Goal: Book appointment/travel/reservation

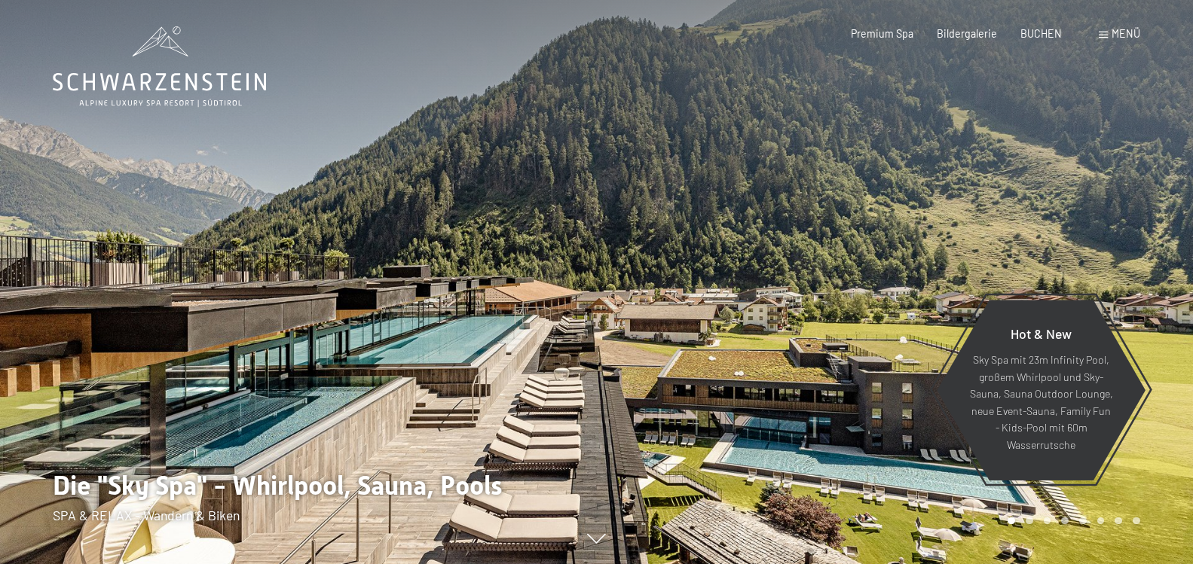
click at [812, 277] on div at bounding box center [895, 282] width 597 height 564
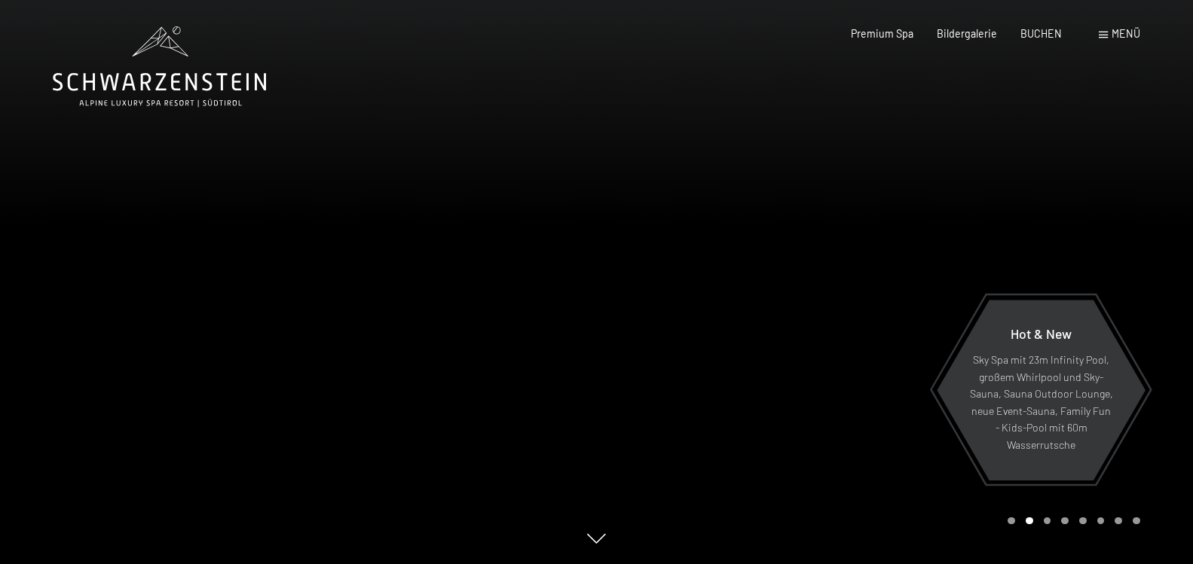
click at [1035, 244] on div at bounding box center [895, 282] width 597 height 564
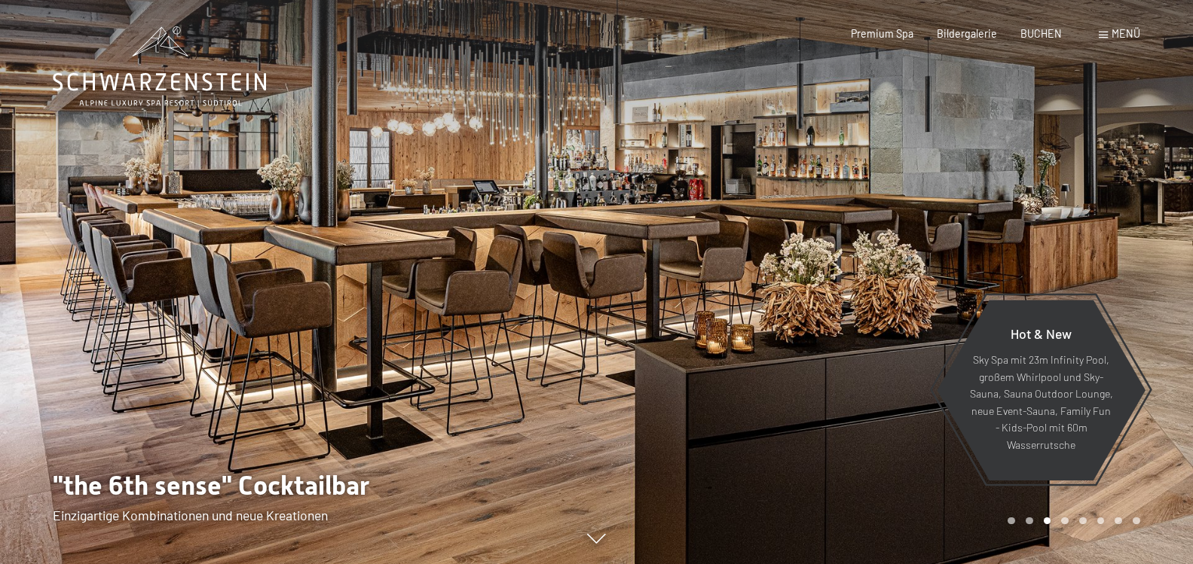
click at [1035, 244] on div at bounding box center [895, 282] width 597 height 564
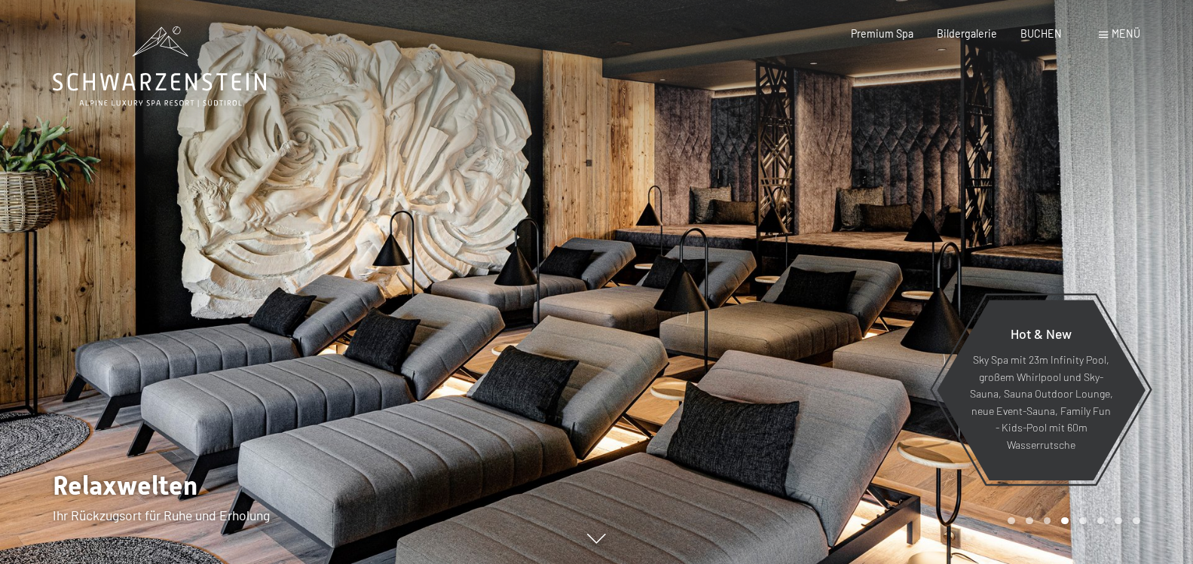
click at [1035, 244] on div at bounding box center [895, 282] width 597 height 564
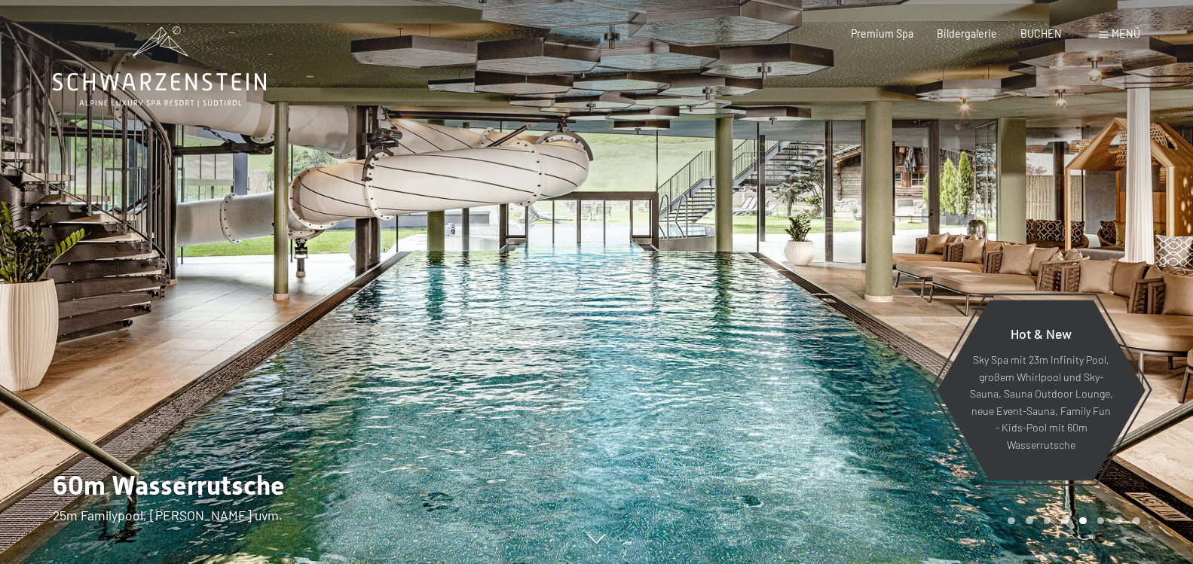
click at [1035, 244] on div at bounding box center [895, 282] width 597 height 564
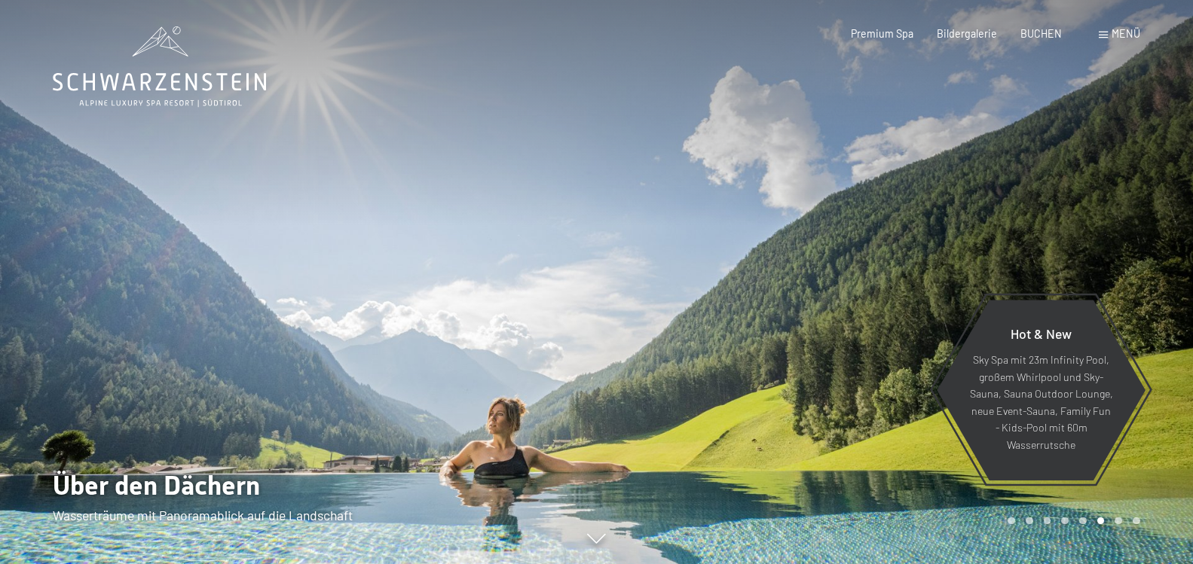
click at [1035, 244] on div at bounding box center [895, 282] width 597 height 564
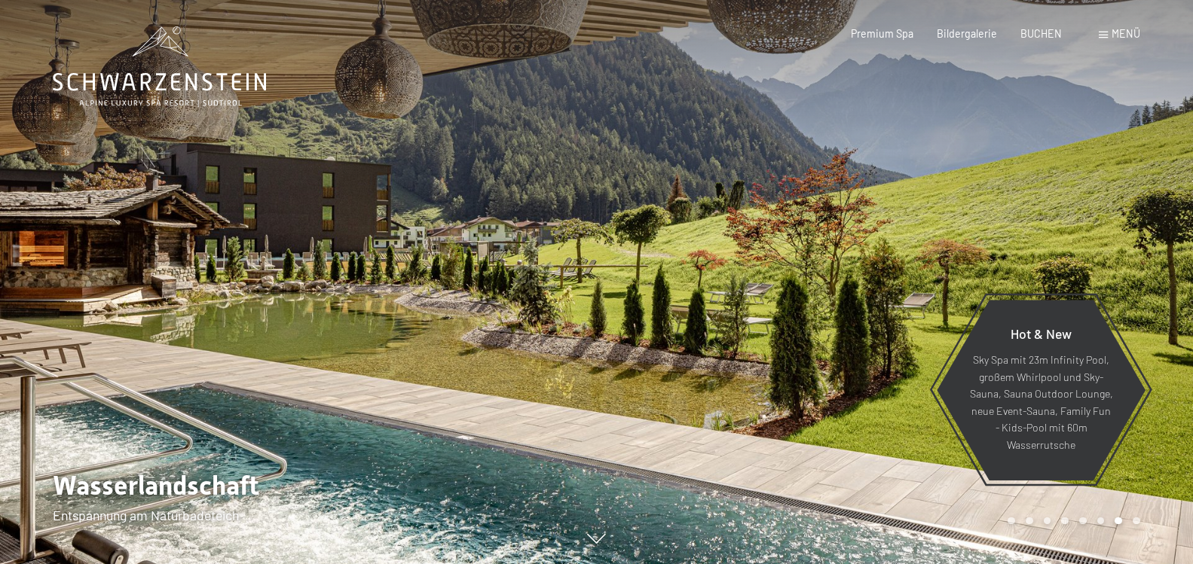
click at [1035, 244] on div at bounding box center [895, 282] width 597 height 564
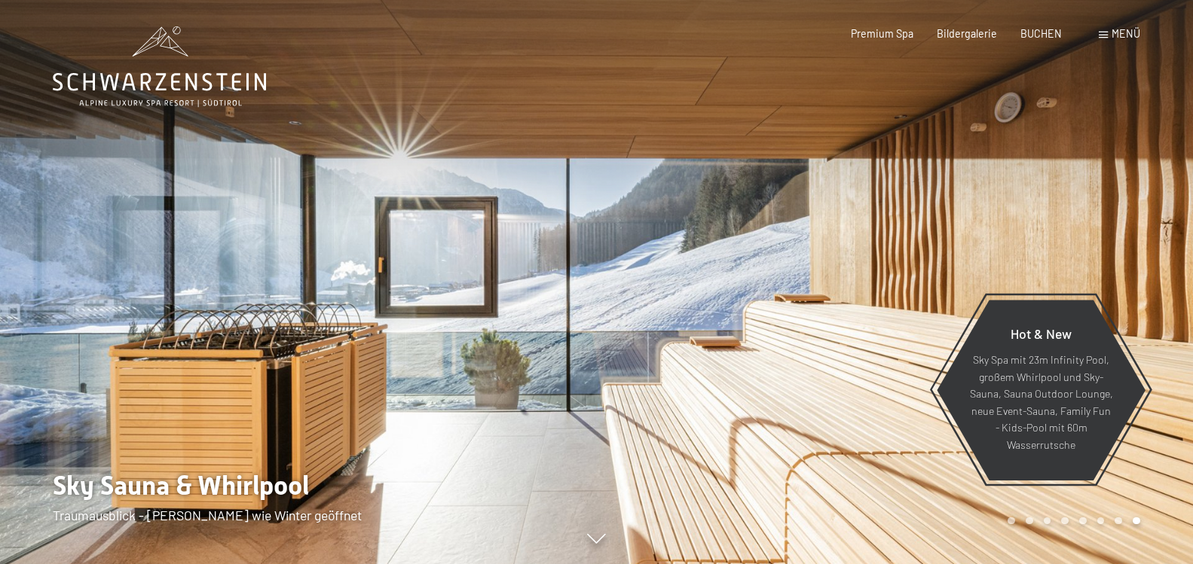
click at [1035, 244] on div at bounding box center [895, 282] width 597 height 564
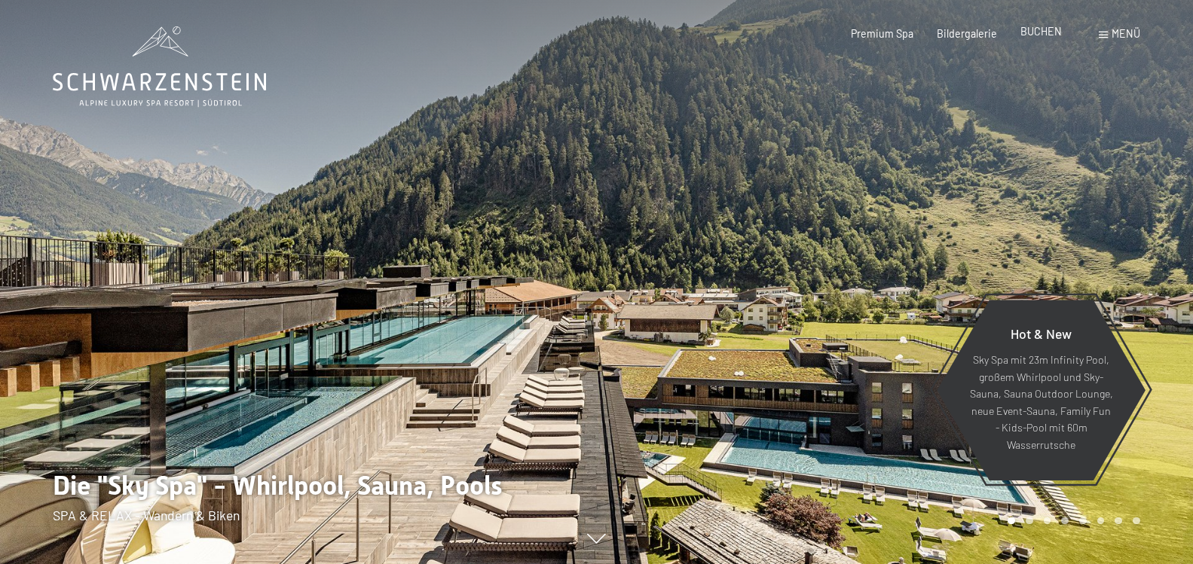
click at [1037, 30] on span "BUCHEN" at bounding box center [1040, 31] width 41 height 13
click at [1111, 32] on div "Menü" at bounding box center [1119, 33] width 41 height 15
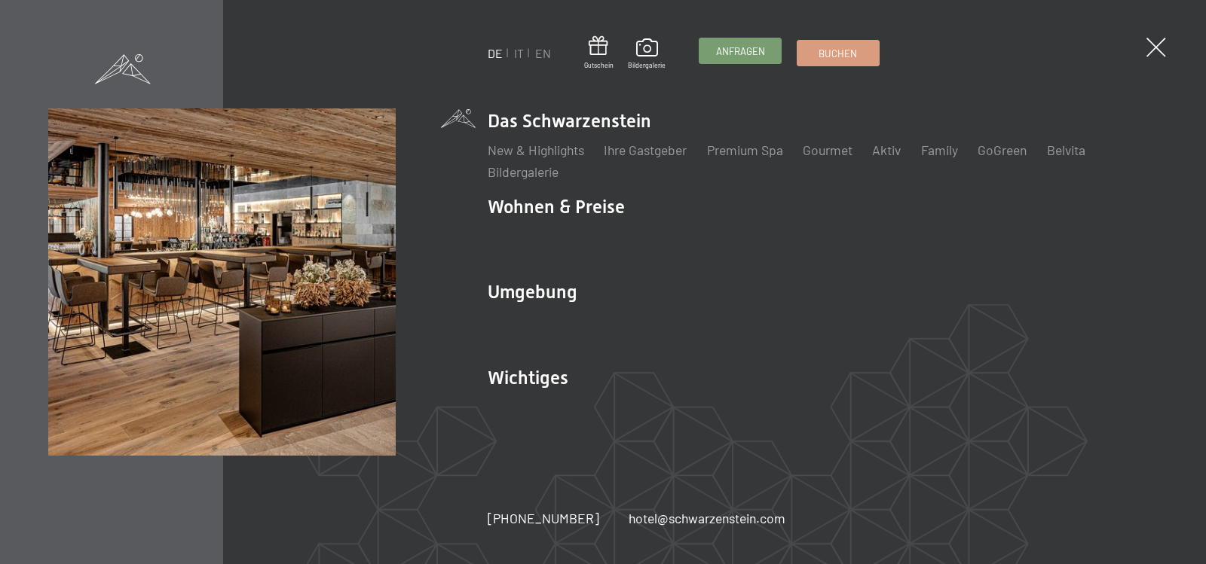
click at [732, 47] on span "Anfragen" at bounding box center [740, 51] width 49 height 14
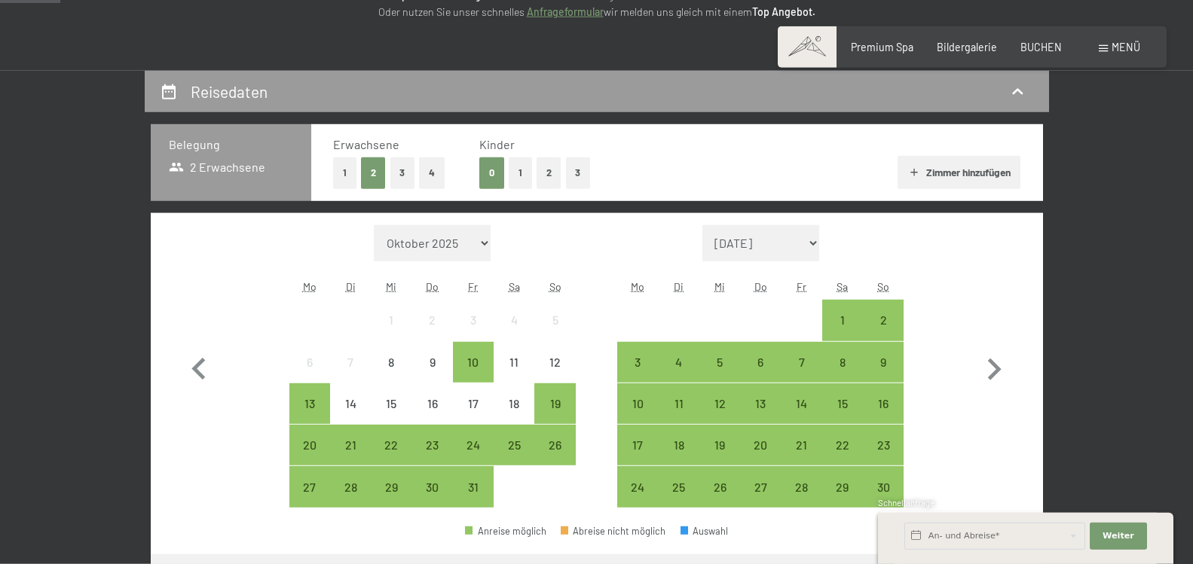
scroll to position [256, 0]
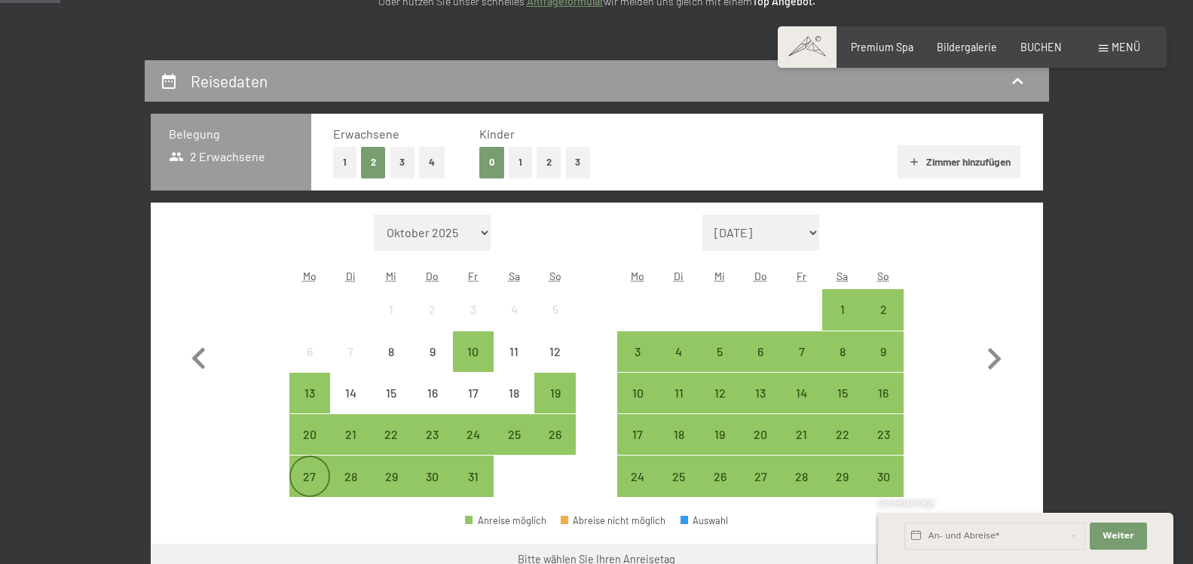
click at [309, 472] on div "27" at bounding box center [310, 490] width 38 height 38
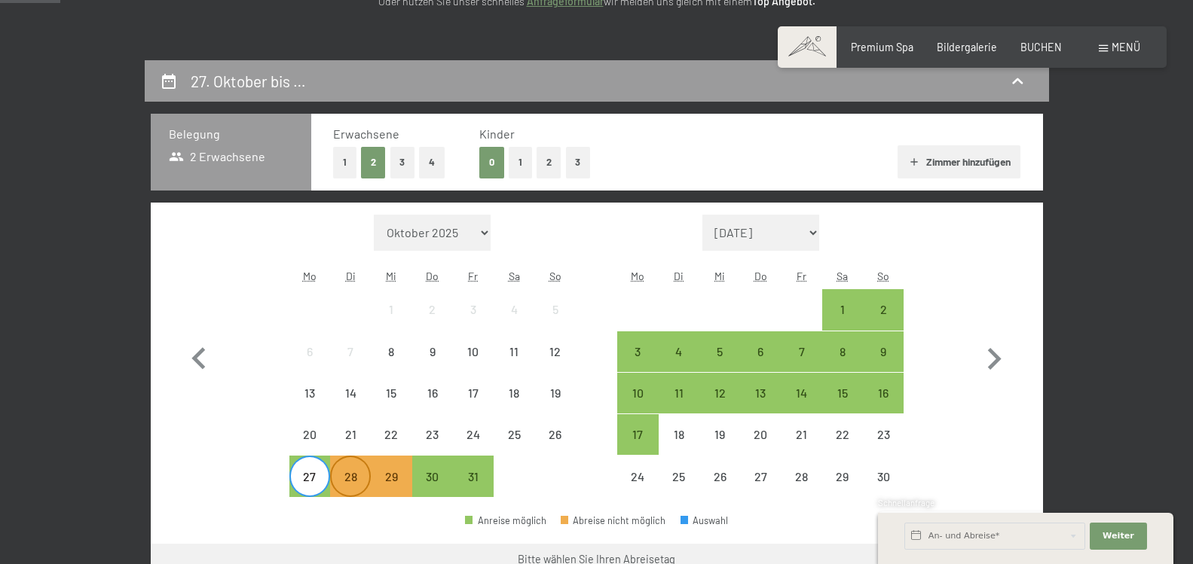
click at [346, 477] on div "28" at bounding box center [351, 490] width 38 height 38
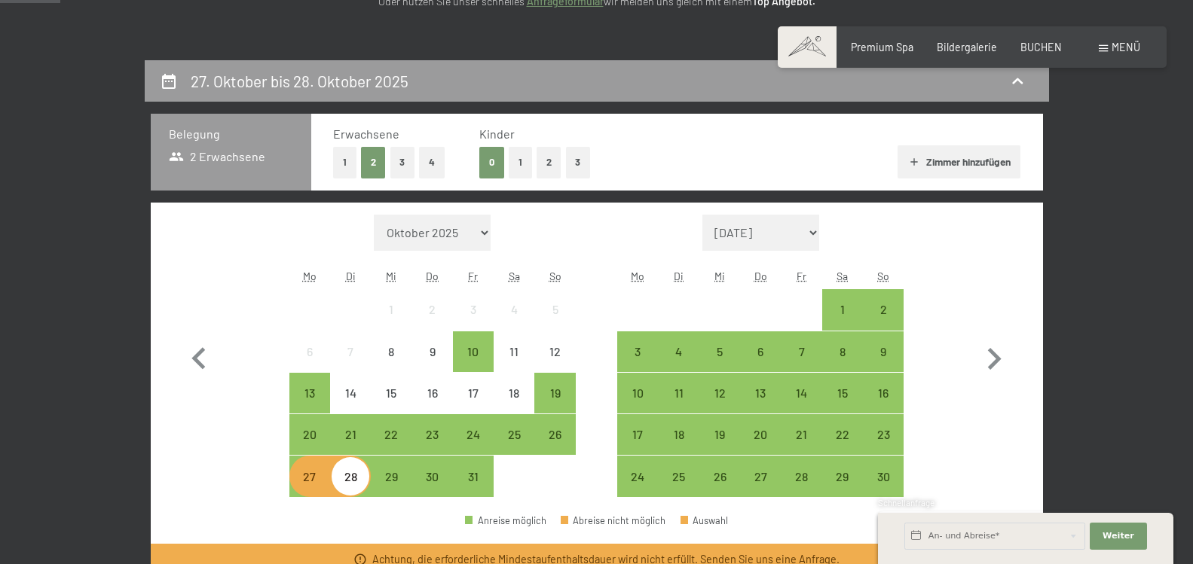
click at [307, 478] on div "27" at bounding box center [310, 490] width 38 height 38
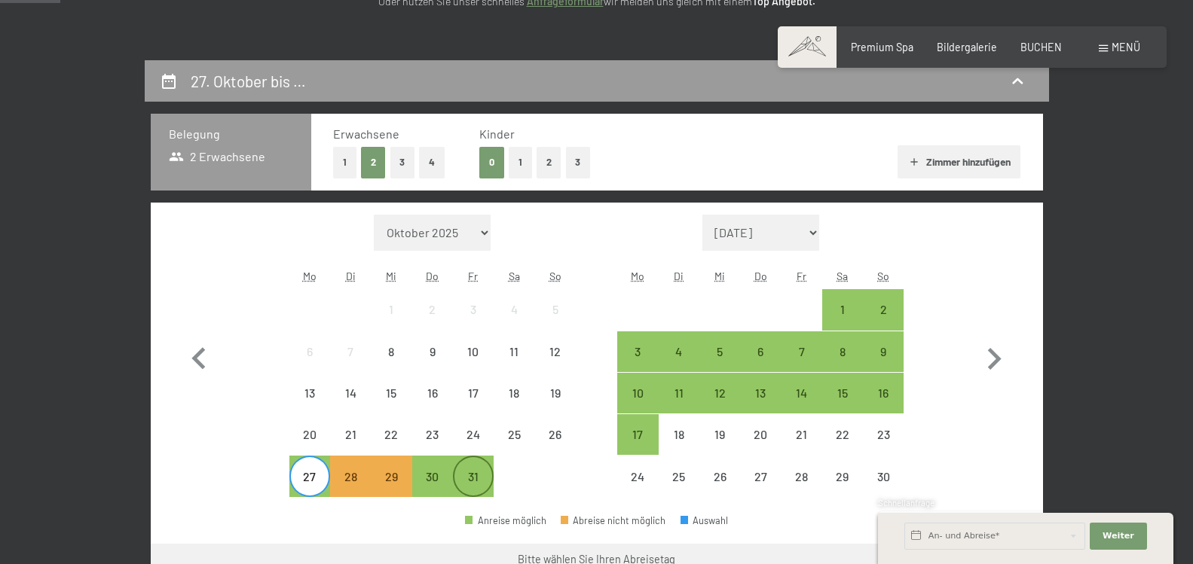
click at [472, 477] on div "31" at bounding box center [473, 490] width 38 height 38
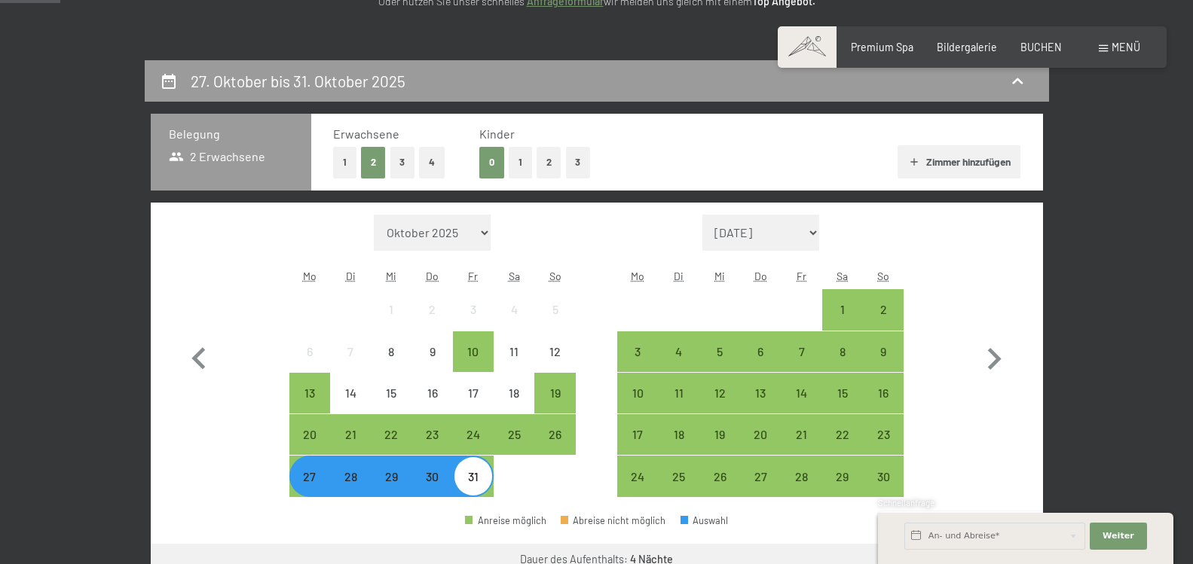
drag, startPoint x: 472, startPoint y: 477, endPoint x: 615, endPoint y: 482, distance: 142.5
click at [615, 482] on div "Monat/Jahr Oktober 2025 November 2025 Dezember 2025 Januar 2026 Februar 2026 Mä…" at bounding box center [596, 356] width 839 height 283
click at [930, 159] on button "Zimmer hinzufügen" at bounding box center [958, 161] width 123 height 33
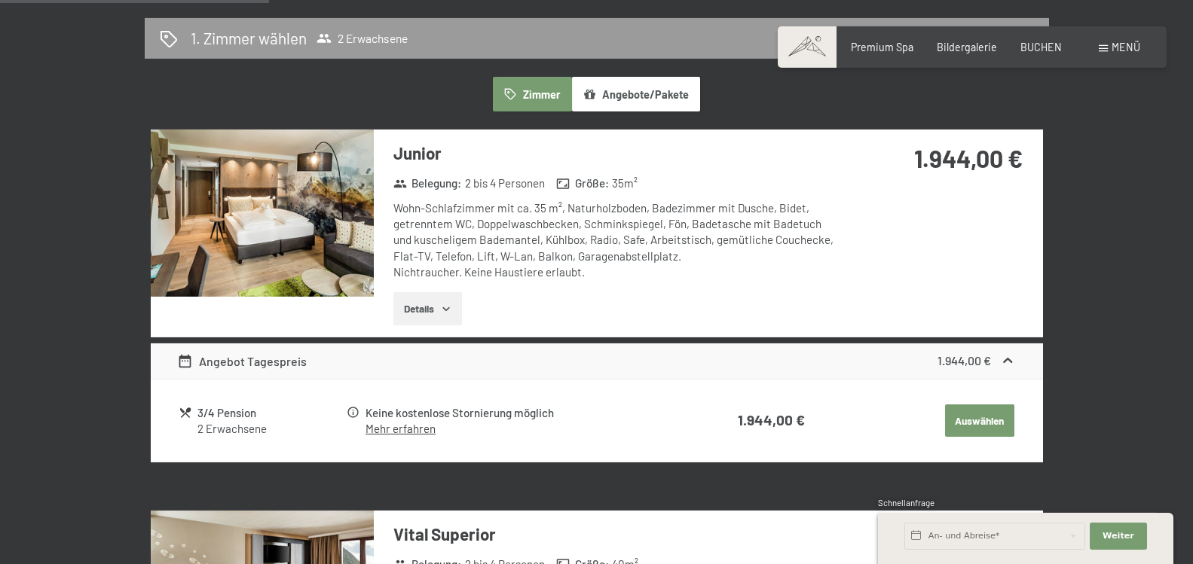
scroll to position [897, 0]
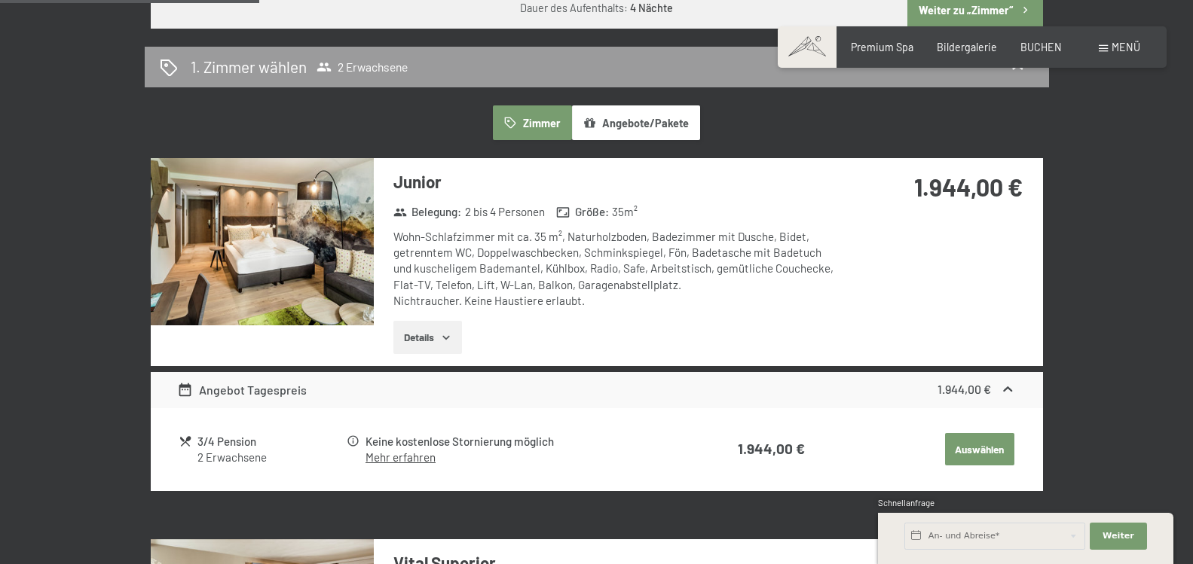
click at [214, 392] on div "Angebot Tagespreis" at bounding box center [242, 390] width 130 height 18
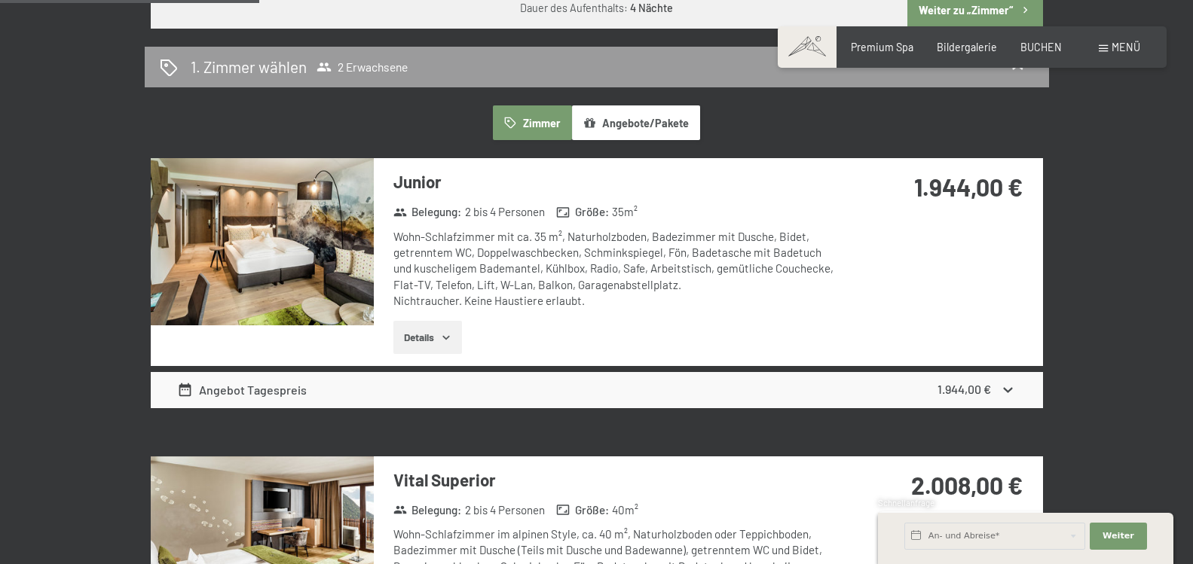
click at [1008, 387] on icon at bounding box center [1008, 390] width 16 height 16
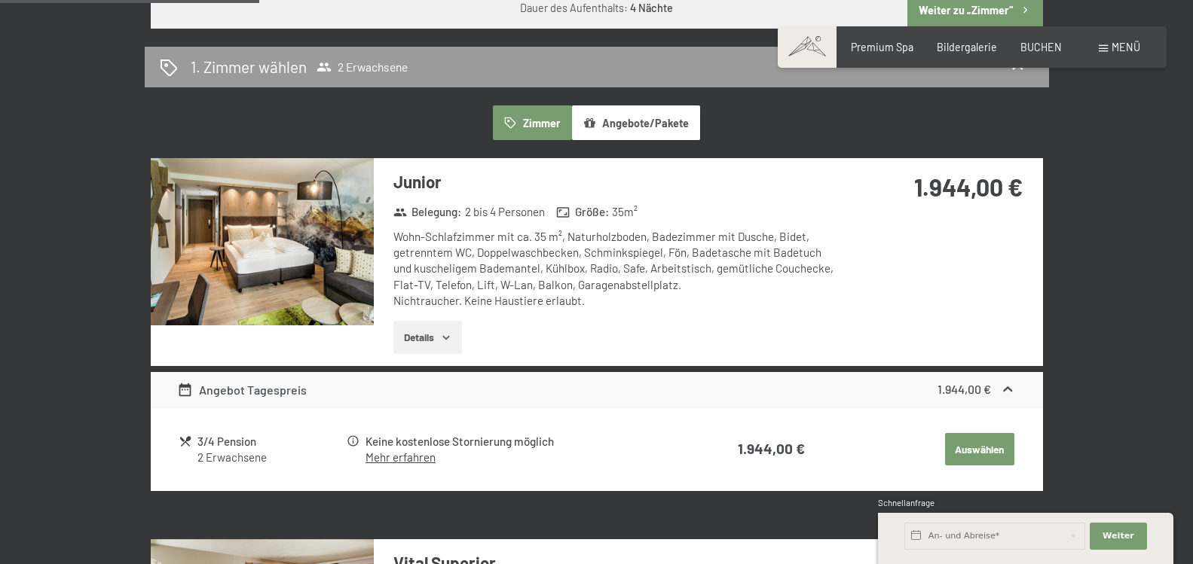
click at [619, 122] on button "Angebote/Pakete" at bounding box center [636, 122] width 128 height 35
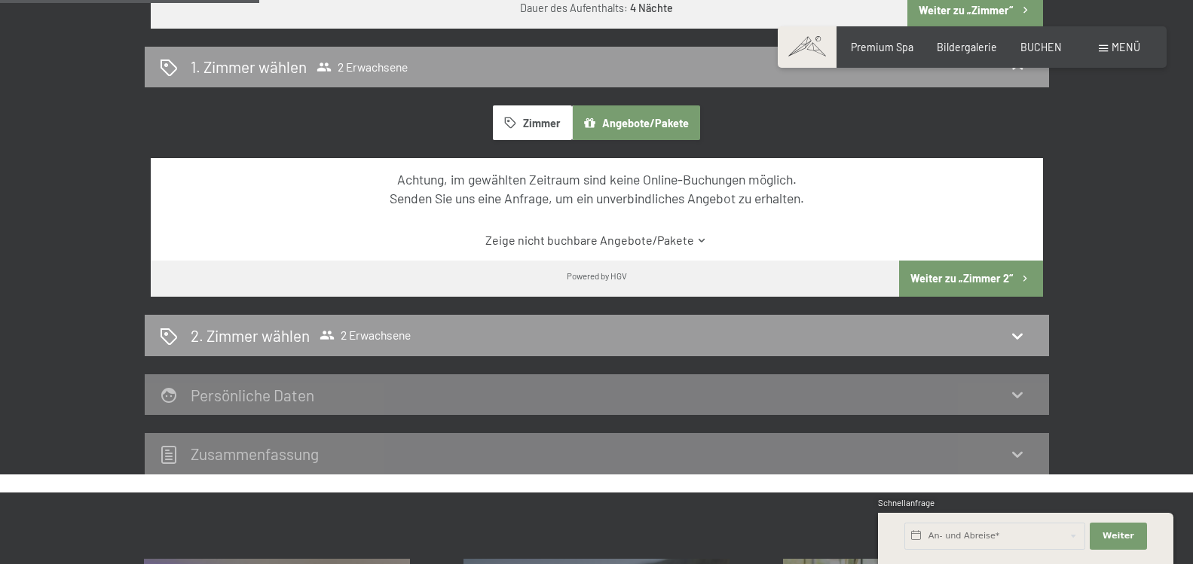
drag, startPoint x: 619, startPoint y: 122, endPoint x: 776, endPoint y: 190, distance: 170.8
click at [776, 190] on div "Zimmer Angebote/Pakete Achtung, im gewählten Zeitraum sind keine Online-Buchung…" at bounding box center [597, 200] width 892 height 191
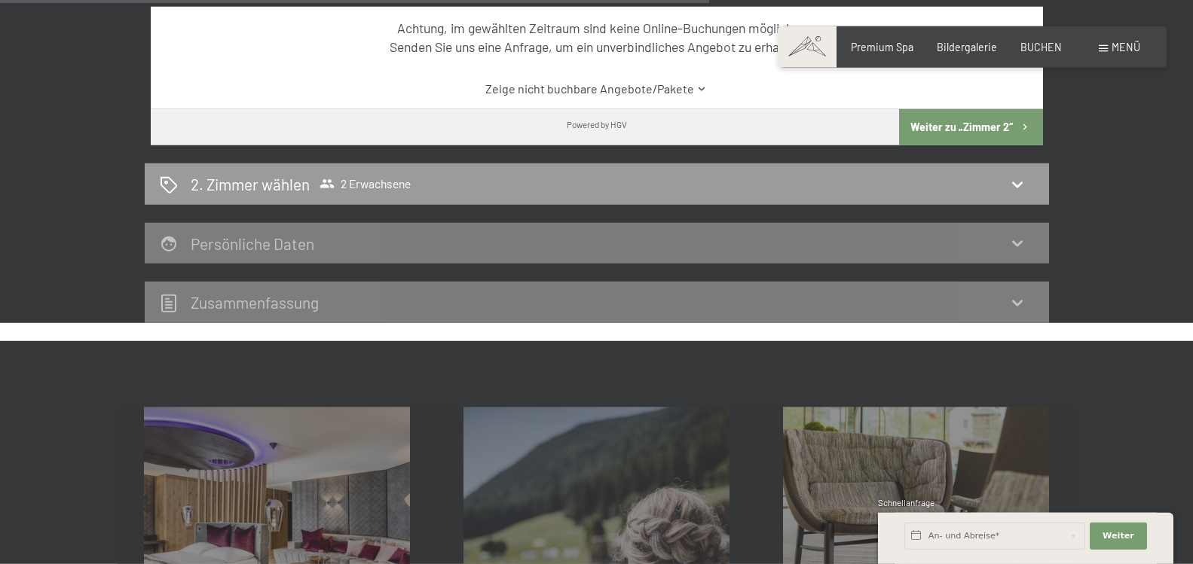
scroll to position [1063, 0]
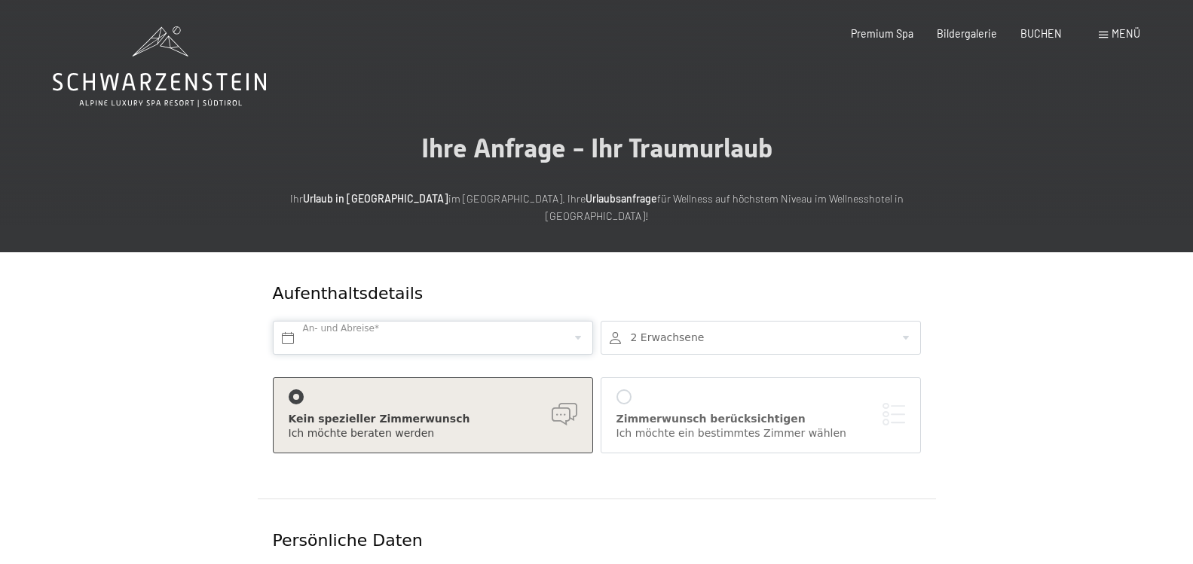
click at [296, 321] on input "text" at bounding box center [433, 338] width 320 height 34
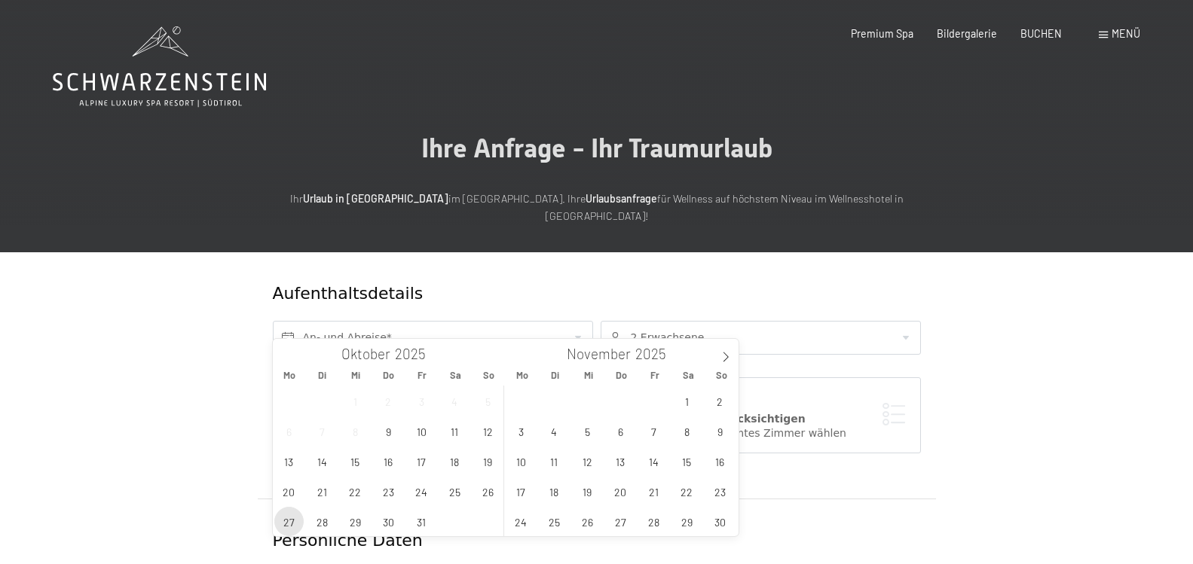
click at [288, 521] on span "27" at bounding box center [288, 521] width 29 height 29
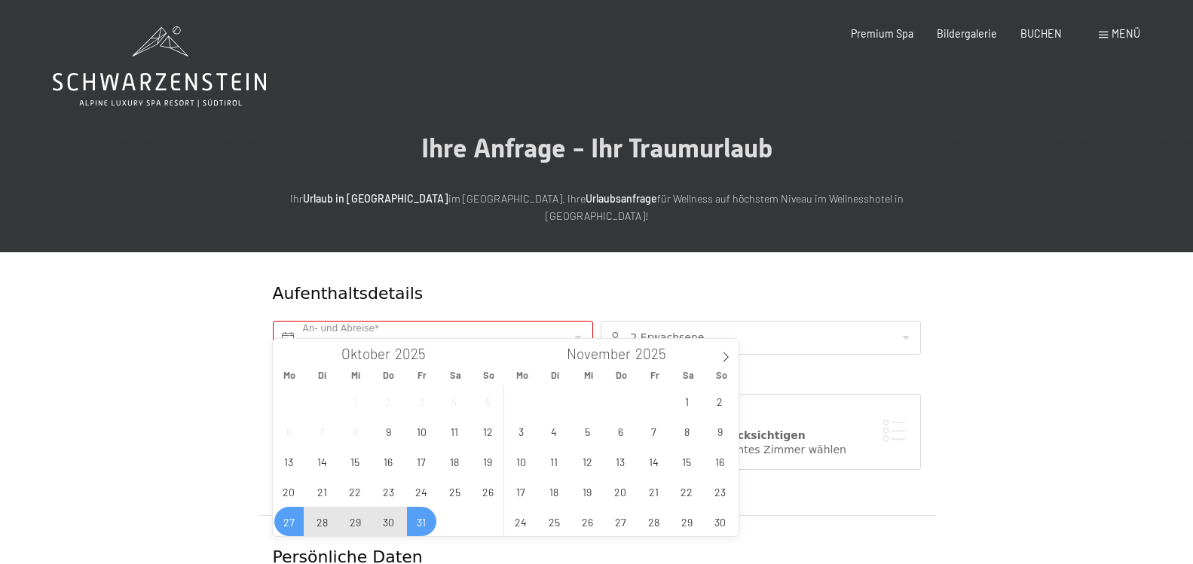
click at [418, 519] on span "31" at bounding box center [421, 521] width 29 height 29
type input "[DATE] - [DATE]"
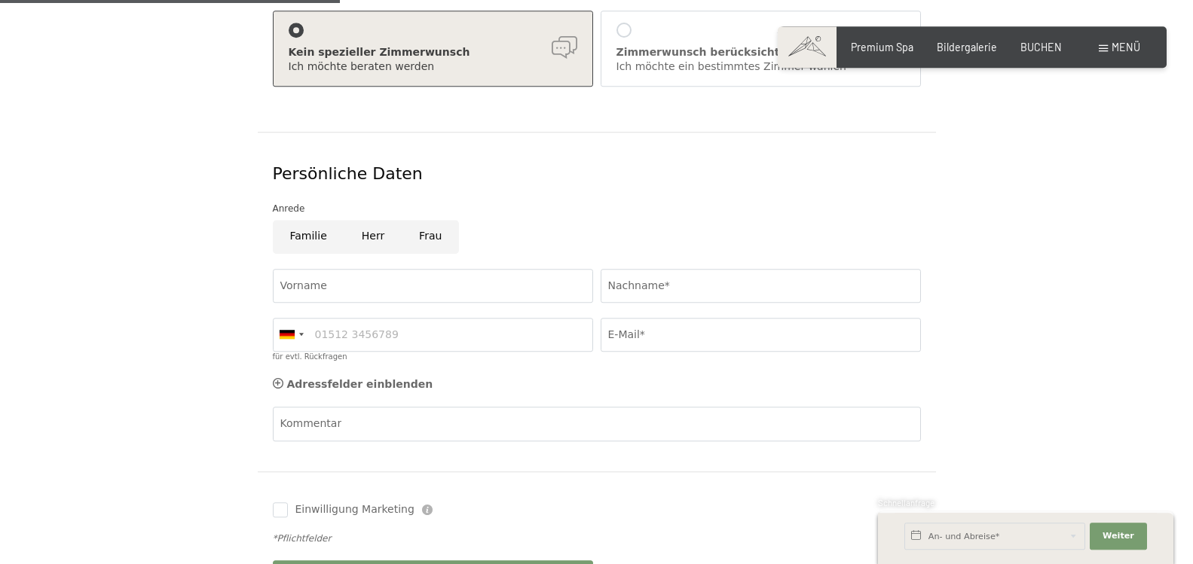
scroll to position [384, 0]
click at [293, 271] on input "Vorname" at bounding box center [433, 285] width 320 height 34
type input "[PERSON_NAME]"
type input "Schlesies"
type input "01729228921"
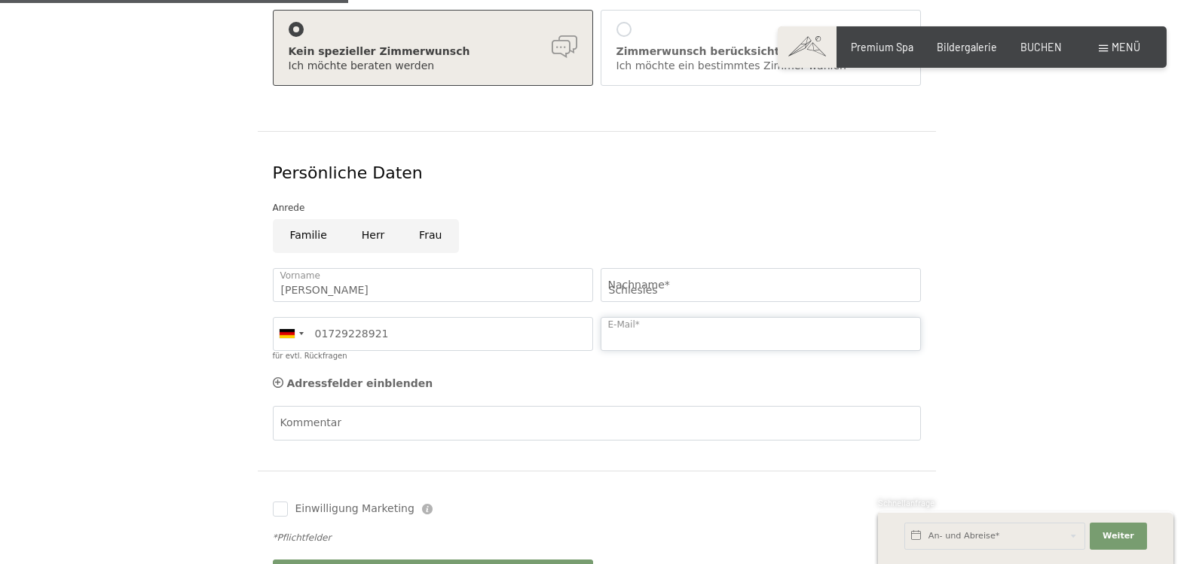
type input "[EMAIL_ADDRESS][DOMAIN_NAME]"
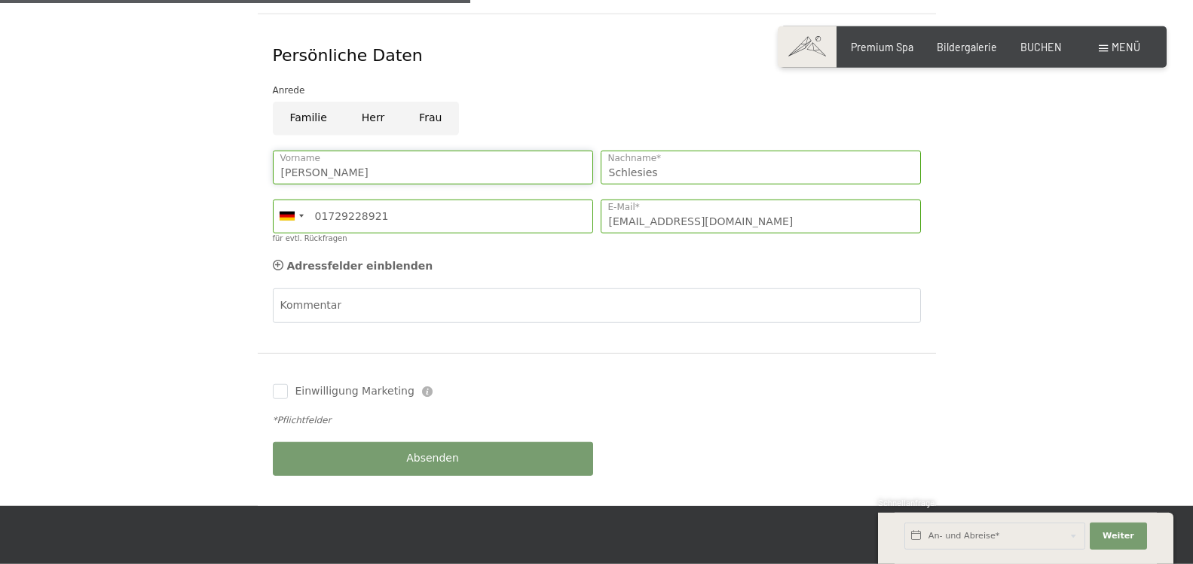
scroll to position [538, 0]
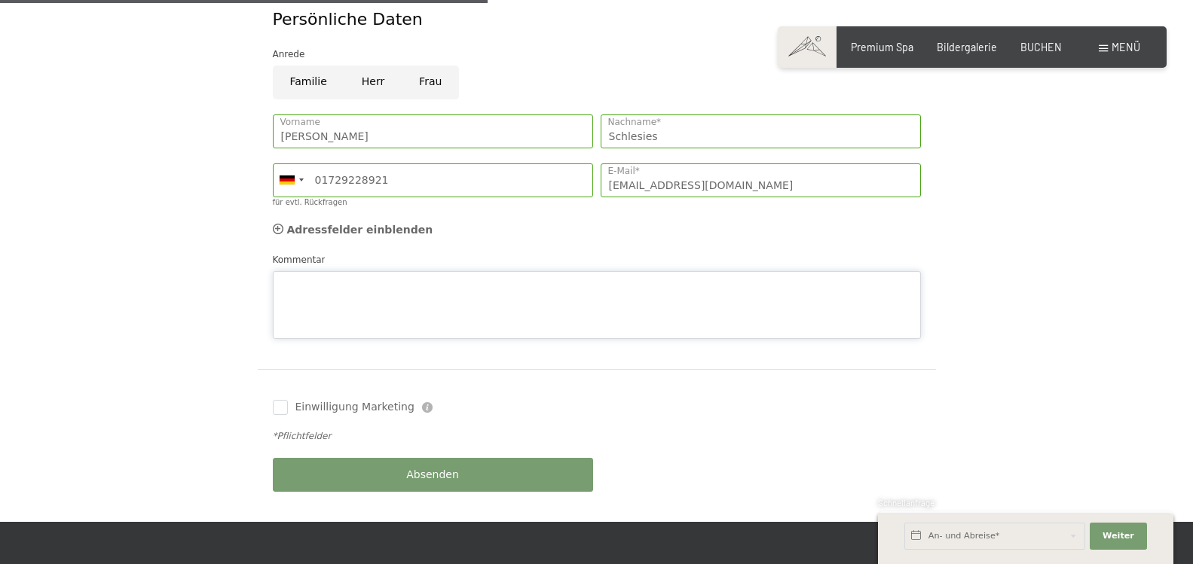
click at [294, 271] on textarea "Kommentar" at bounding box center [597, 305] width 648 height 68
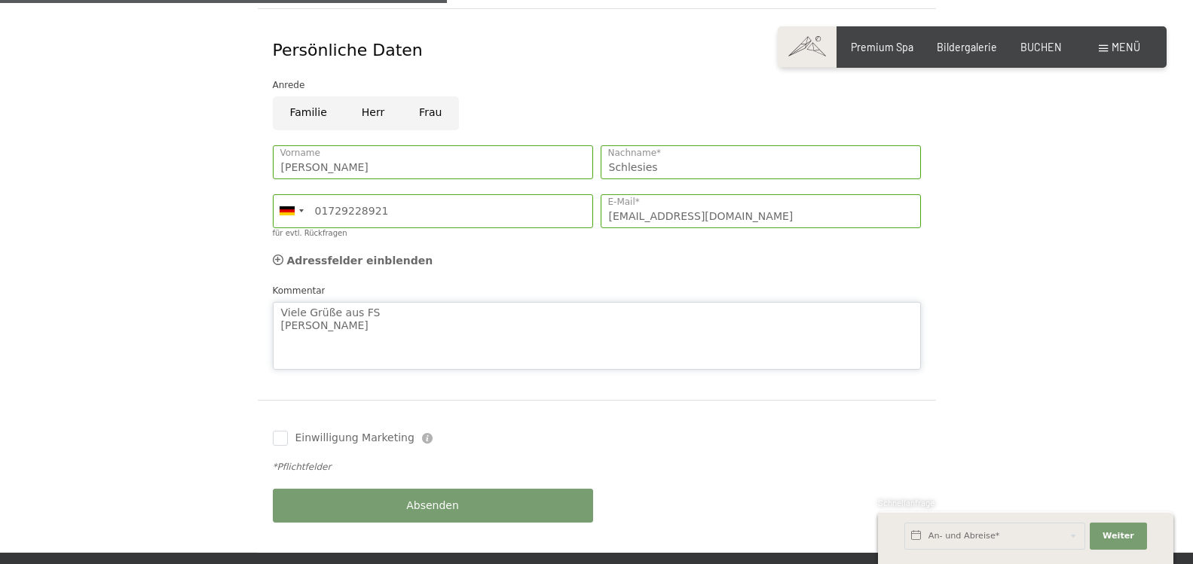
scroll to position [512, 0]
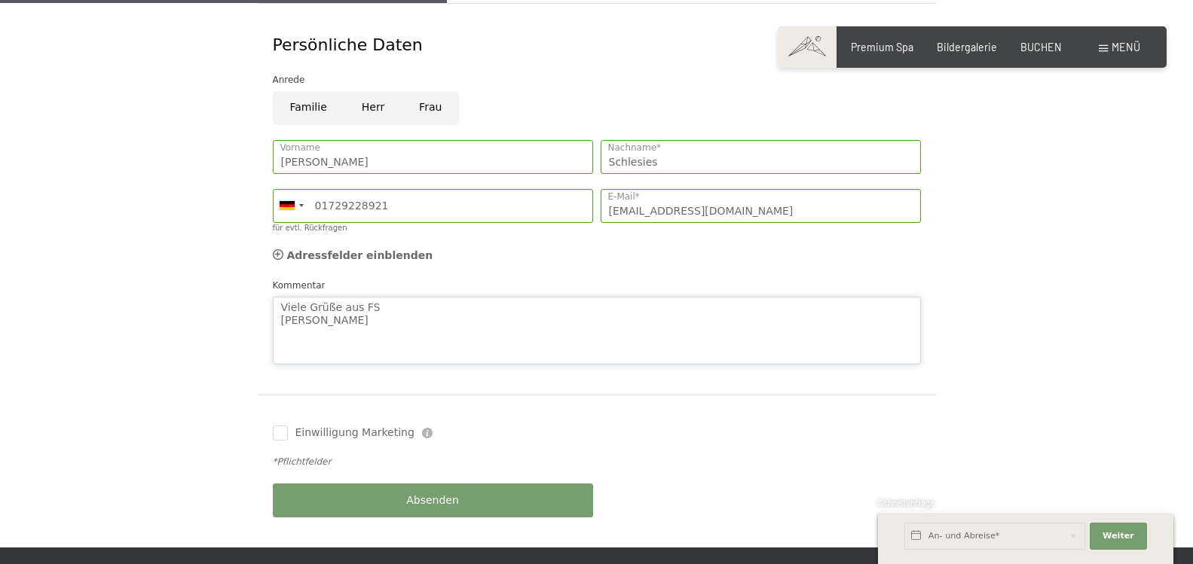
type textarea "Viele Grüße aus FS [PERSON_NAME]"
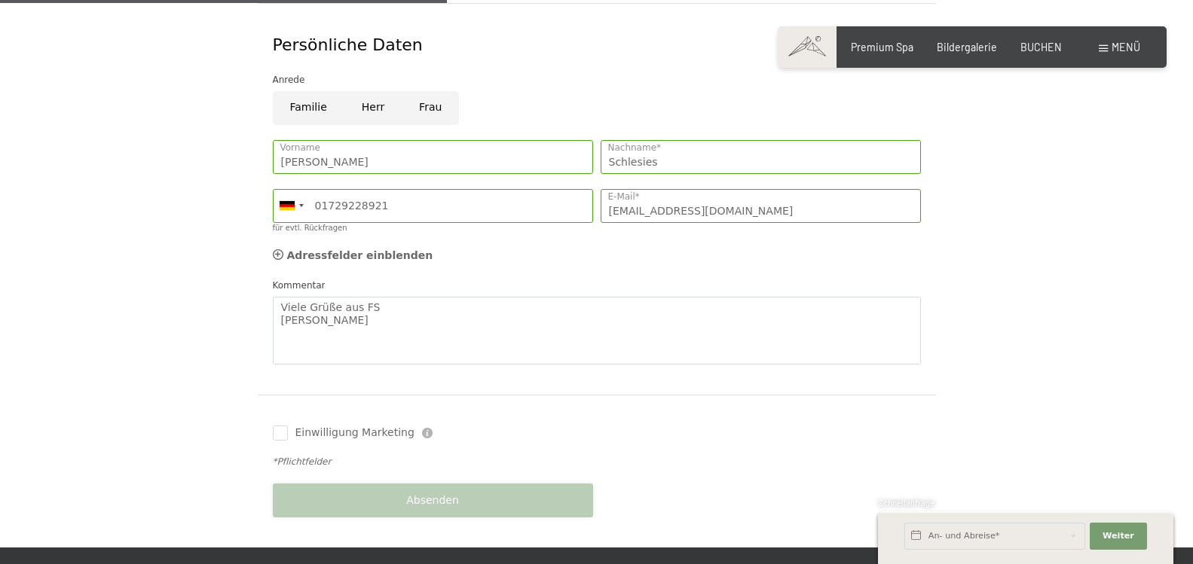
click at [438, 482] on div "Absenden" at bounding box center [433, 500] width 328 height 49
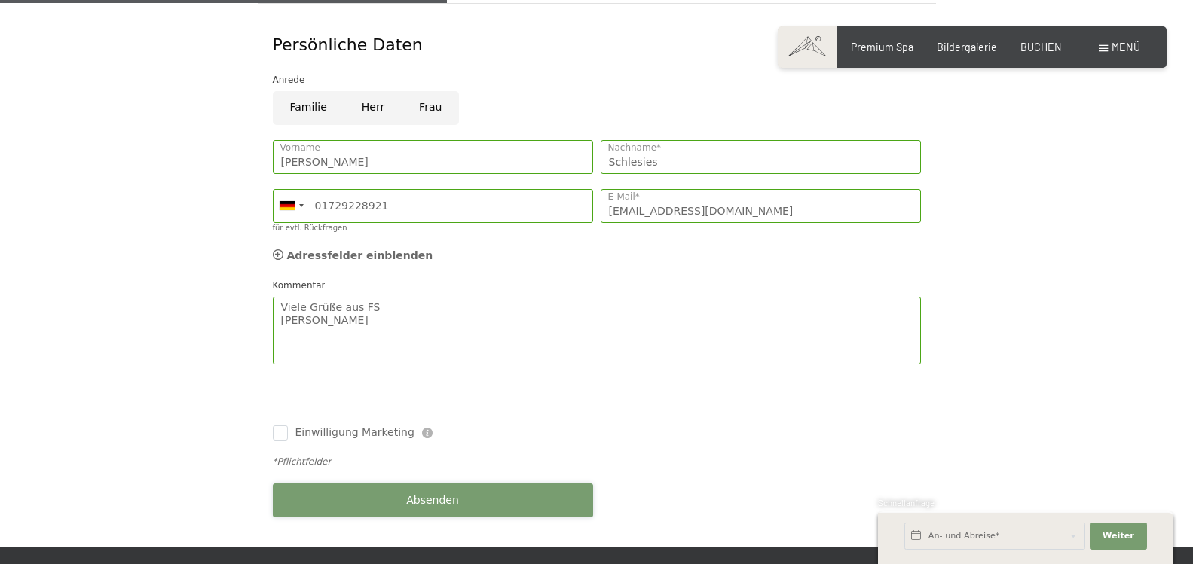
click at [418, 494] on span "Absenden" at bounding box center [432, 501] width 53 height 15
